Goal: Task Accomplishment & Management: Use online tool/utility

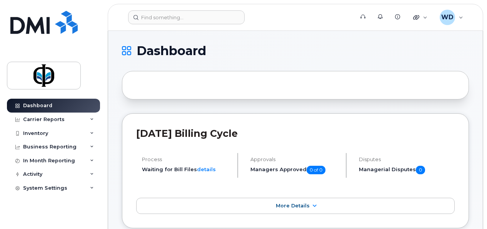
click at [155, 6] on header "Support Alerts Knowledge Base Quicklinks Suspend / Cancel Device Change SIM Car…" at bounding box center [296, 17] width 376 height 27
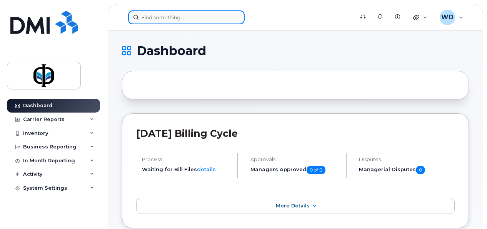
click at [156, 12] on input at bounding box center [186, 17] width 117 height 14
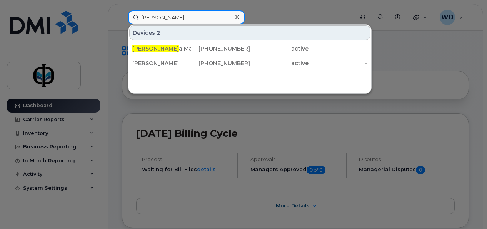
type input "[PERSON_NAME]"
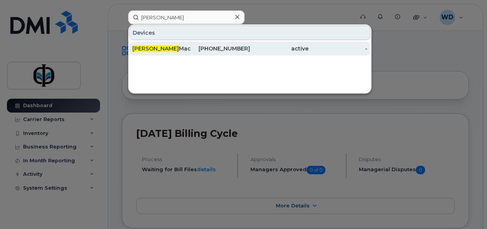
click at [134, 46] on span "[PERSON_NAME]" at bounding box center [155, 48] width 47 height 7
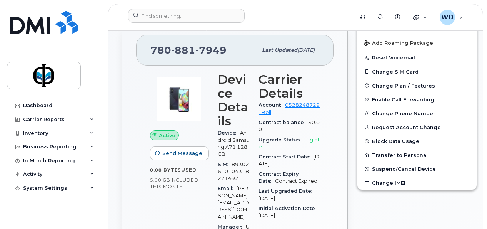
scroll to position [193, 0]
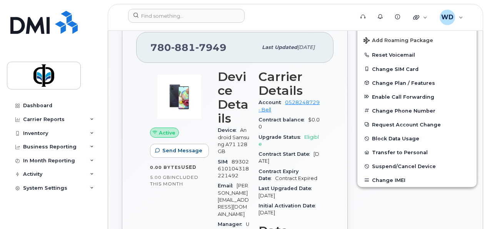
click at [376, 165] on span "Suspend/Cancel Device" at bounding box center [404, 166] width 64 height 6
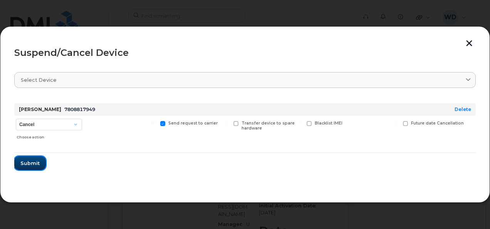
click at [27, 163] on span "Submit" at bounding box center [29, 162] width 19 height 7
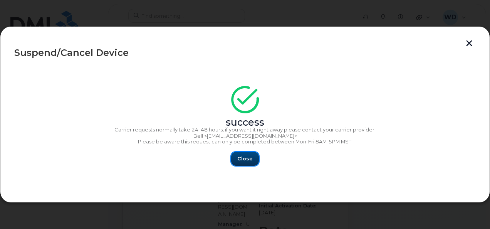
click at [241, 164] on button "Close" at bounding box center [245, 159] width 28 height 14
